Goal: Task Accomplishment & Management: Manage account settings

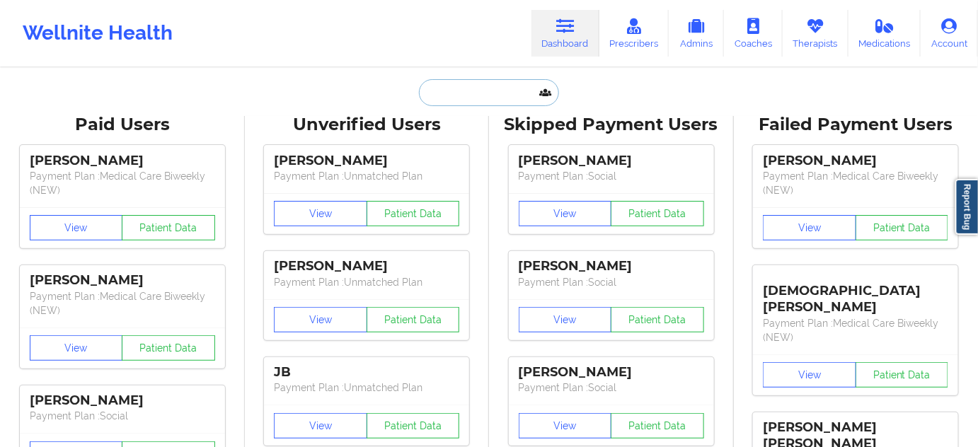
click at [510, 88] on input "text" at bounding box center [489, 92] width 140 height 27
paste input "[EMAIL_ADDRESS][DOMAIN_NAME]"
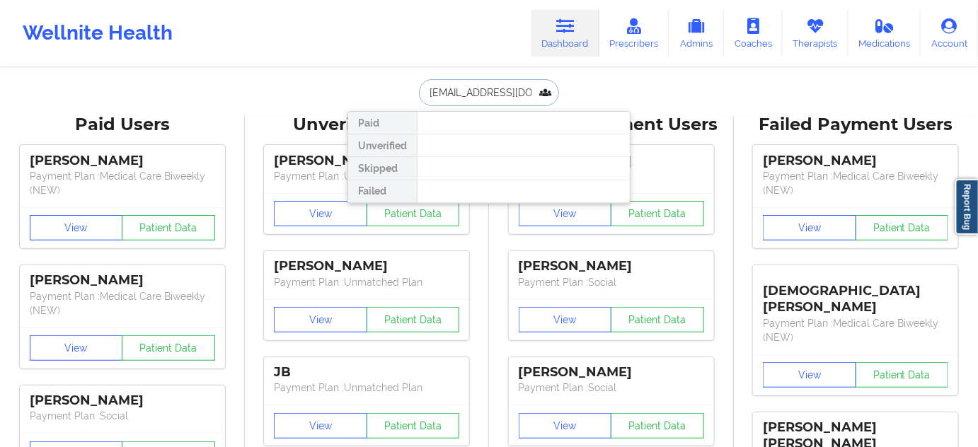
paste input "[PERSON_NAME]"
click at [463, 84] on input "[PERSON_NAME]" at bounding box center [489, 92] width 140 height 27
type input "[PERSON_NAME]"
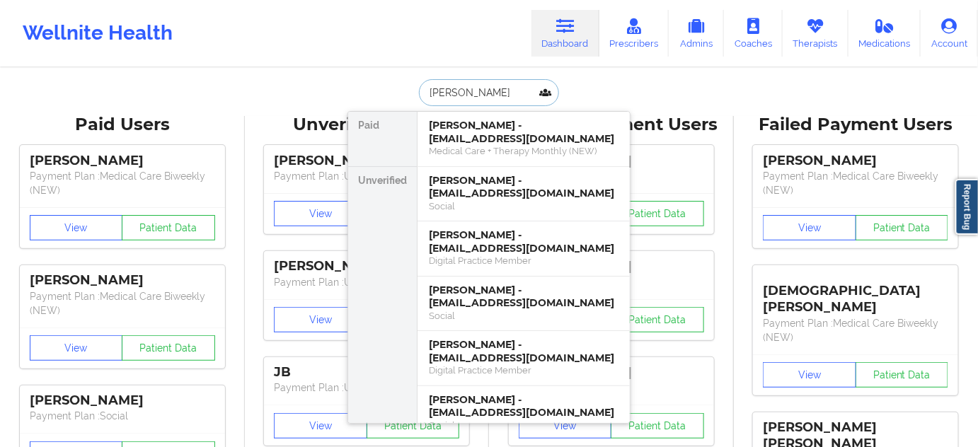
click at [481, 149] on div "Medical Care + Therapy Monthly (NEW)" at bounding box center [524, 151] width 190 height 12
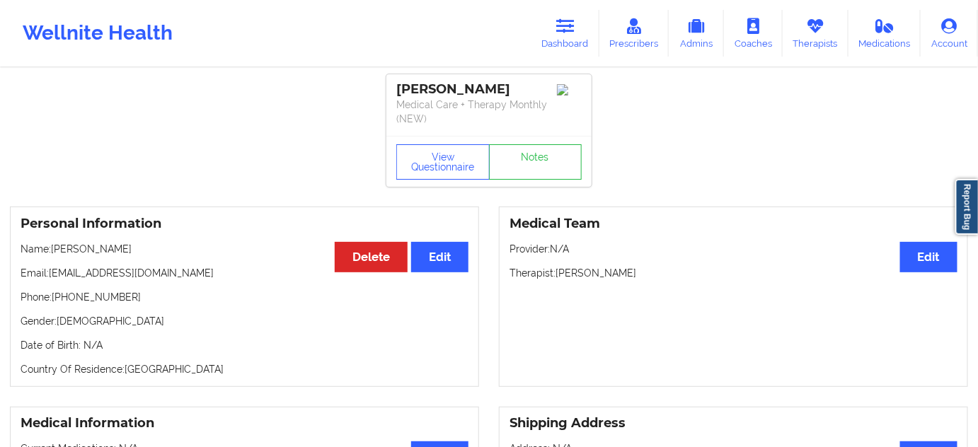
drag, startPoint x: 395, startPoint y: 83, endPoint x: 528, endPoint y: 83, distance: 133.1
click at [528, 83] on div "[PERSON_NAME] Medical Care + Therapy Monthly (NEW)" at bounding box center [488, 105] width 205 height 62
copy div "[PERSON_NAME]"
click at [437, 166] on button "View Questionnaire" at bounding box center [442, 161] width 93 height 35
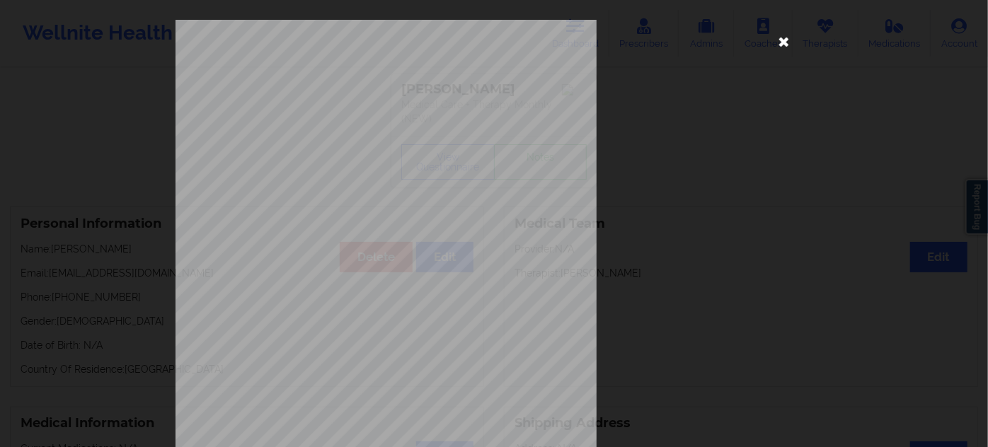
click at [781, 46] on icon at bounding box center [784, 41] width 23 height 23
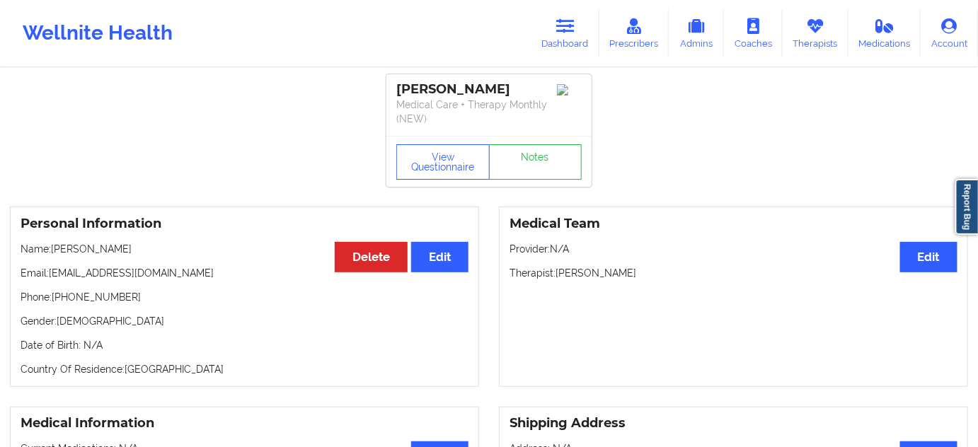
drag, startPoint x: 559, startPoint y: 274, endPoint x: 669, endPoint y: 269, distance: 109.8
click at [669, 269] on p "Therapist: [PERSON_NAME]" at bounding box center [734, 273] width 448 height 14
copy p "[PERSON_NAME]"
drag, startPoint x: 467, startPoint y: 90, endPoint x: 377, endPoint y: 88, distance: 89.9
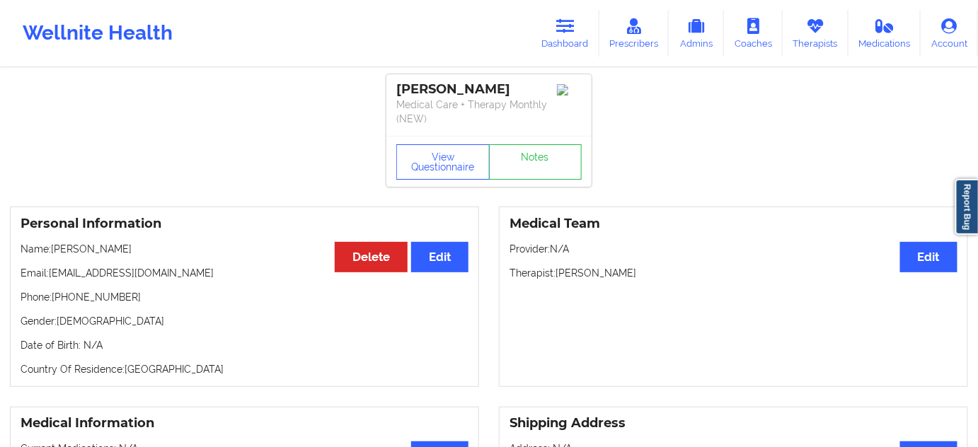
copy div "[PERSON_NAME]"
